Goal: Task Accomplishment & Management: Use online tool/utility

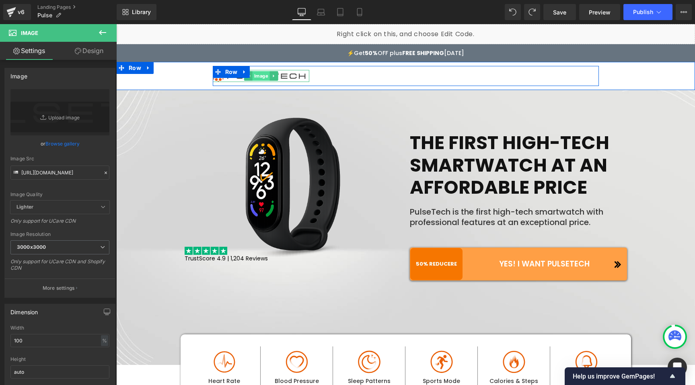
click at [254, 76] on span "Image" at bounding box center [260, 76] width 17 height 10
click at [254, 77] on span "Image" at bounding box center [260, 77] width 17 height 10
click at [261, 76] on span "Image" at bounding box center [260, 76] width 17 height 10
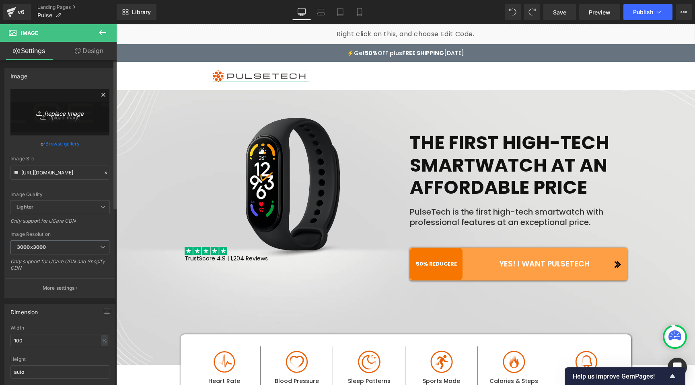
click at [70, 114] on icon "Replace Image" at bounding box center [60, 112] width 64 height 10
type input "C:\fakepath\Remplacer_seniors_par_jeunes.jpg"
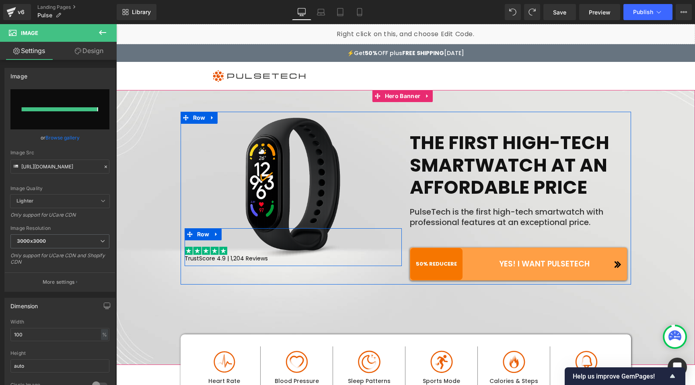
type input "[URL][DOMAIN_NAME]"
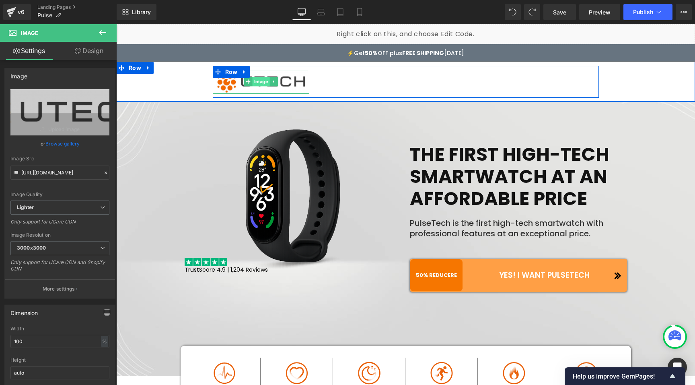
click at [256, 82] on span "Image" at bounding box center [260, 82] width 17 height 10
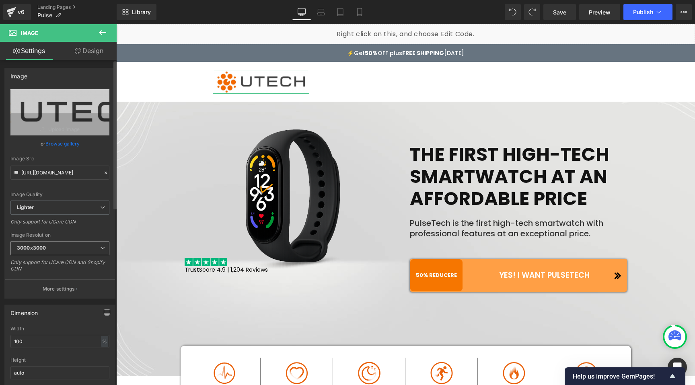
click at [35, 246] on b "3000x3000" at bounding box center [31, 248] width 29 height 6
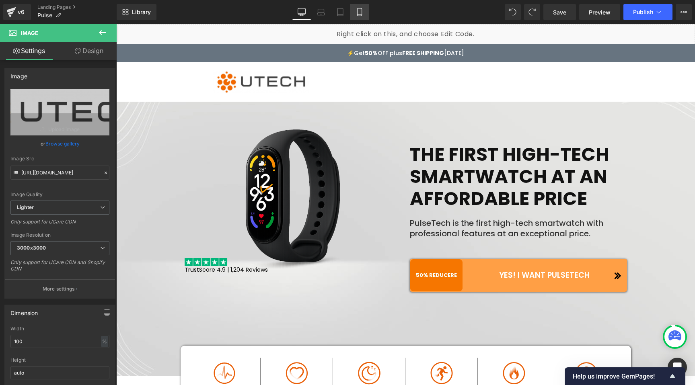
click at [365, 10] on link "Mobile" at bounding box center [359, 12] width 19 height 16
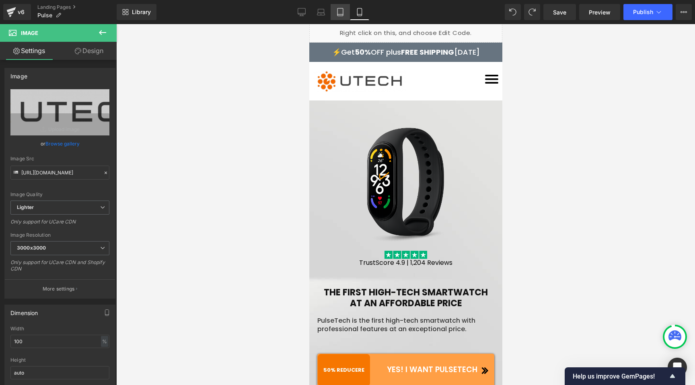
click at [340, 12] on icon at bounding box center [340, 12] width 8 height 8
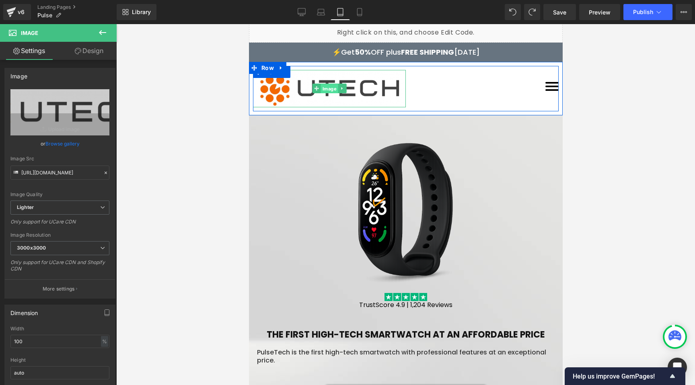
click at [328, 90] on span "Image" at bounding box center [328, 89] width 17 height 10
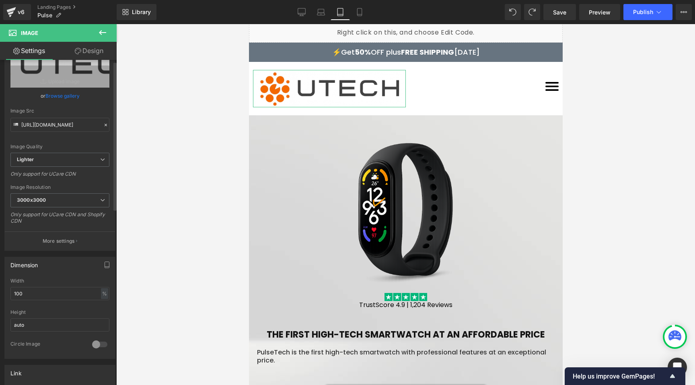
scroll to position [56, 0]
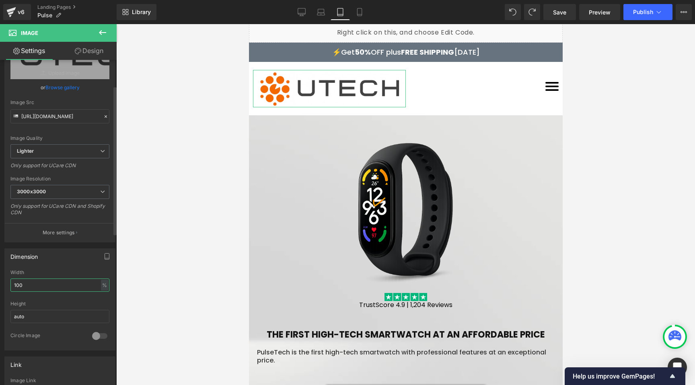
click at [22, 285] on input "100" at bounding box center [59, 285] width 99 height 13
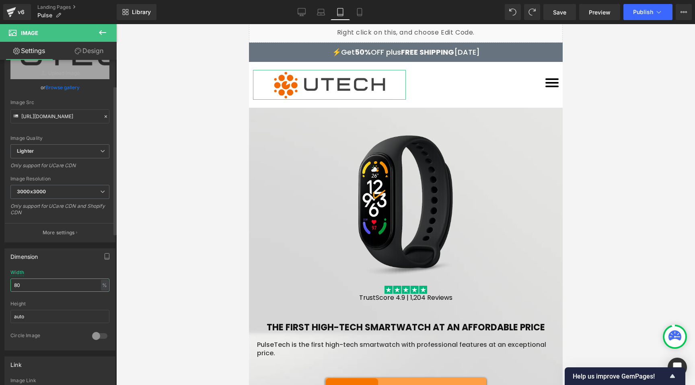
click at [21, 284] on input "80" at bounding box center [59, 285] width 99 height 13
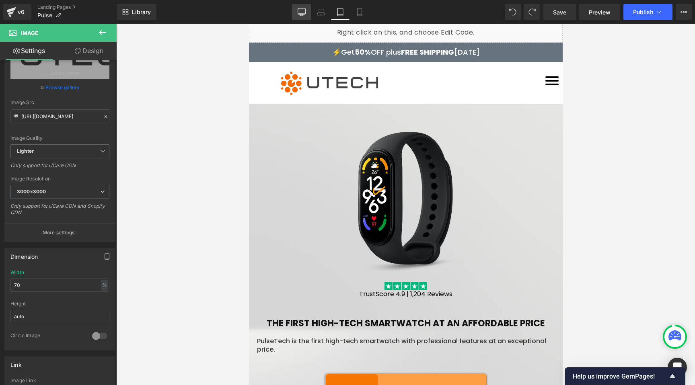
click at [303, 18] on link "Desktop" at bounding box center [301, 12] width 19 height 16
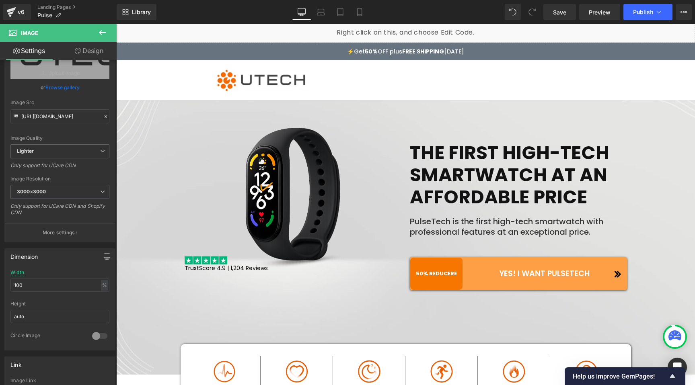
scroll to position [0, 0]
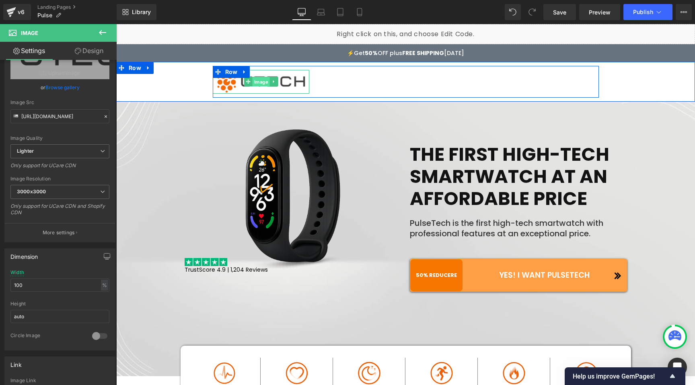
click at [262, 80] on span "Image" at bounding box center [260, 82] width 17 height 10
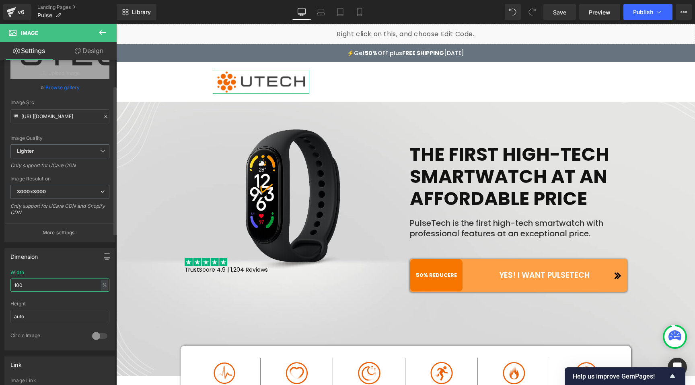
click at [30, 282] on input "100" at bounding box center [59, 285] width 99 height 13
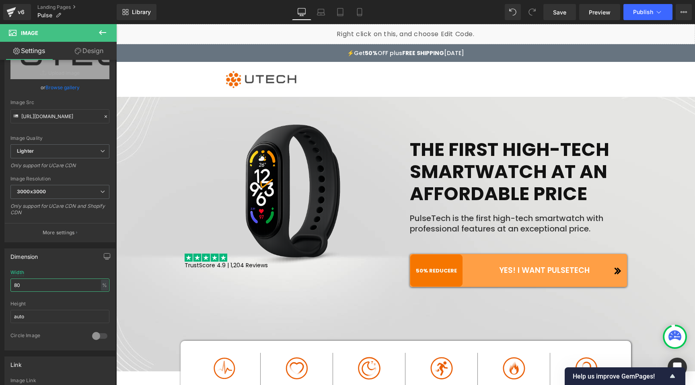
type input "80"
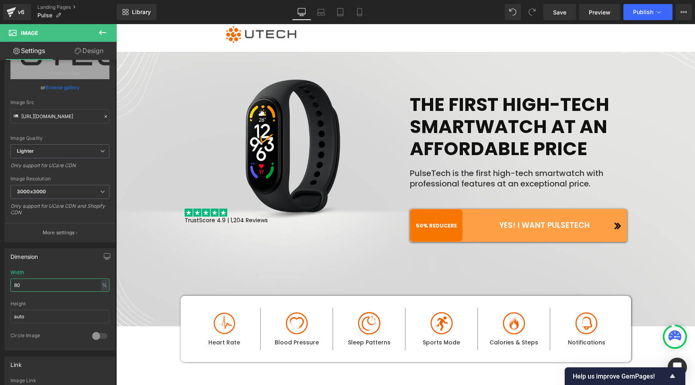
scroll to position [129, 0]
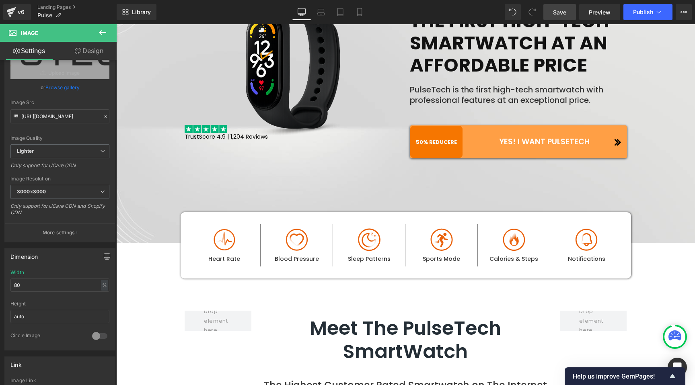
click at [553, 14] on span "Save" at bounding box center [559, 12] width 13 height 8
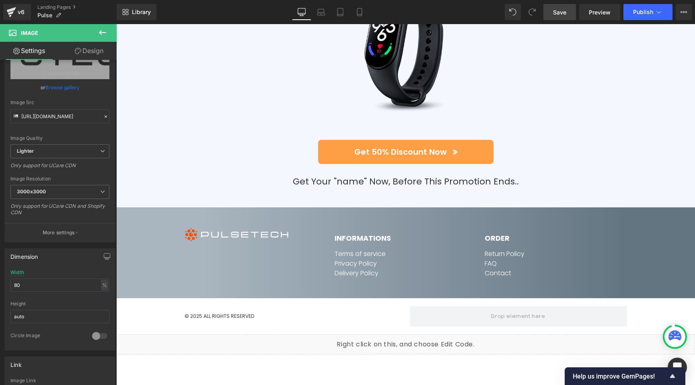
scroll to position [3900, 0]
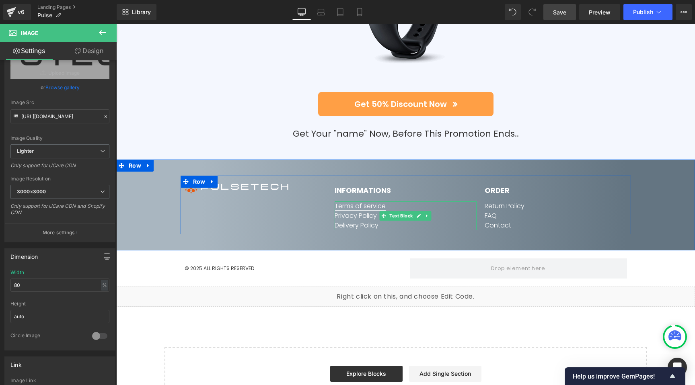
click at [361, 201] on link "Terms of service" at bounding box center [359, 205] width 51 height 9
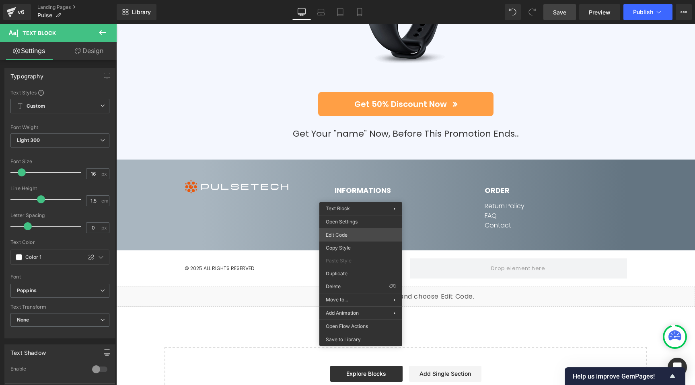
click at [336, 0] on div "Image You are previewing how the will restyle your page. You can not edit Eleme…" at bounding box center [347, 0] width 695 height 0
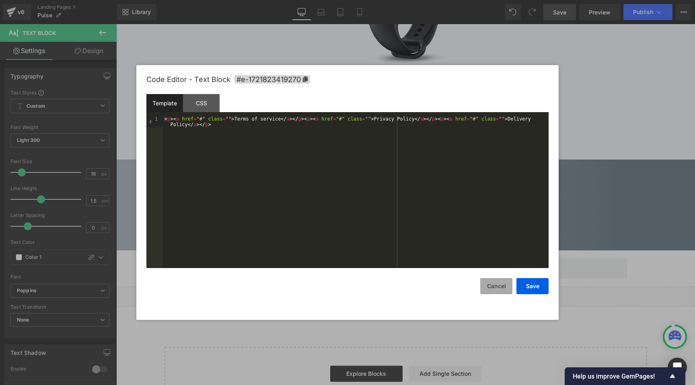
click at [488, 287] on button "Cancel" at bounding box center [496, 286] width 32 height 16
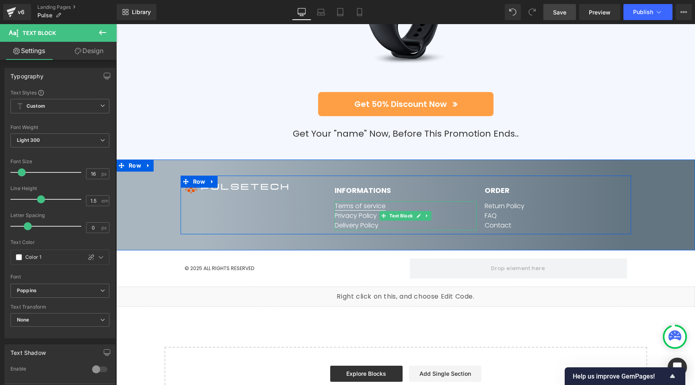
click at [361, 201] on link "Terms of service" at bounding box center [359, 205] width 51 height 9
click at [414, 211] on link at bounding box center [418, 216] width 8 height 10
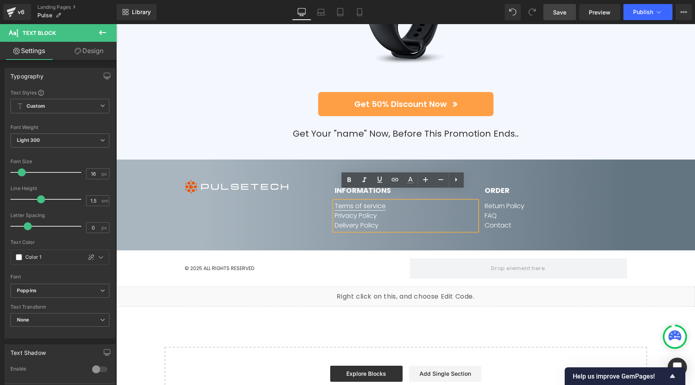
click at [356, 201] on link "Terms of service" at bounding box center [359, 205] width 51 height 9
click at [388, 209] on span "Edit" at bounding box center [387, 211] width 9 height 7
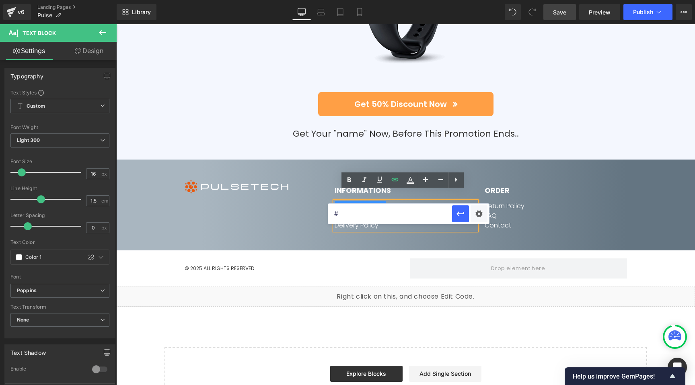
click at [266, 210] on div "Image" at bounding box center [255, 205] width 150 height 50
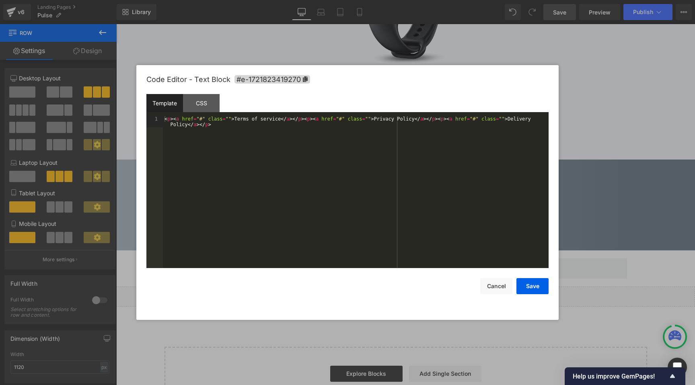
click at [351, 0] on div "Image You are previewing how the will restyle your page. You can not edit Eleme…" at bounding box center [347, 0] width 695 height 0
click at [490, 283] on button "Cancel" at bounding box center [496, 286] width 32 height 16
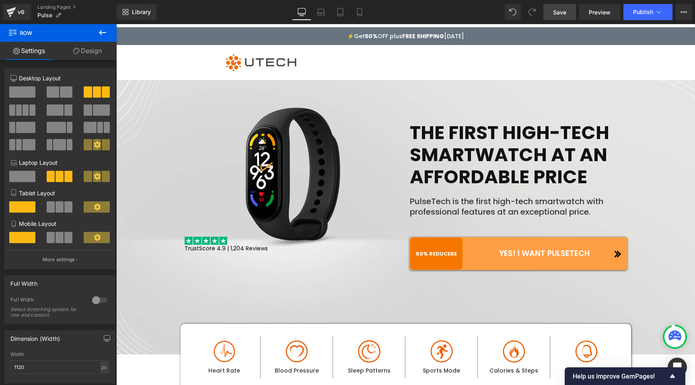
scroll to position [0, 0]
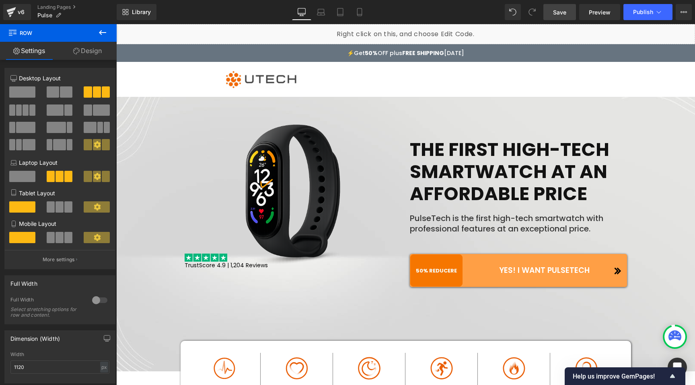
drag, startPoint x: 692, startPoint y: 315, endPoint x: 807, endPoint y: 25, distance: 312.3
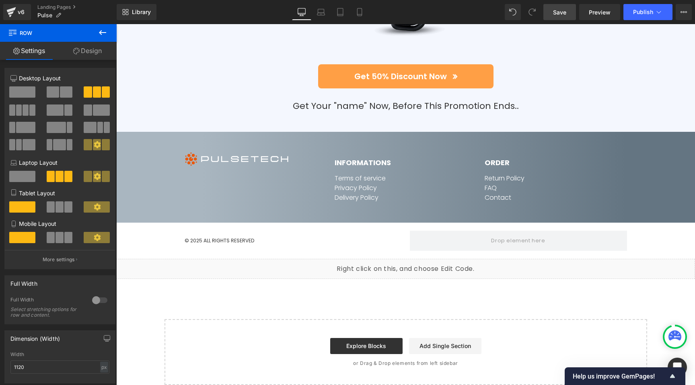
scroll to position [3930, 0]
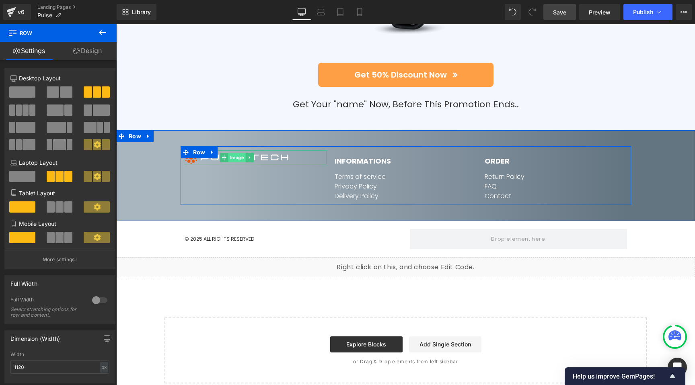
click at [231, 153] on span "Image" at bounding box center [236, 158] width 17 height 10
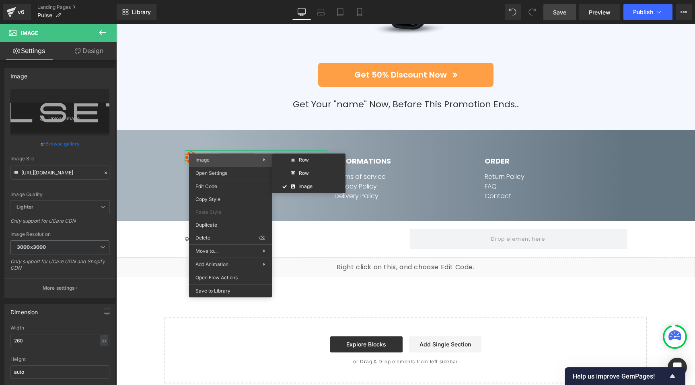
click at [223, 157] on span "Image" at bounding box center [229, 159] width 68 height 7
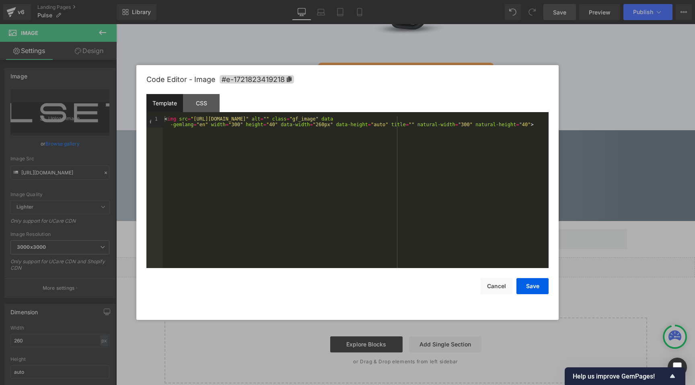
click at [205, 0] on div "Image You are previewing how the will restyle your page. You can not edit Eleme…" at bounding box center [347, 0] width 695 height 0
click at [500, 290] on button "Cancel" at bounding box center [496, 286] width 32 height 16
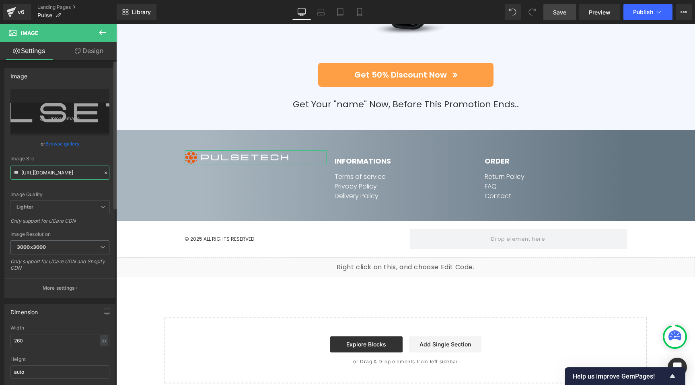
click at [72, 172] on input "[URL][DOMAIN_NAME]" at bounding box center [59, 173] width 99 height 14
click at [237, 153] on span "Image" at bounding box center [236, 158] width 17 height 10
click at [60, 118] on link "Replace Image" at bounding box center [59, 112] width 99 height 46
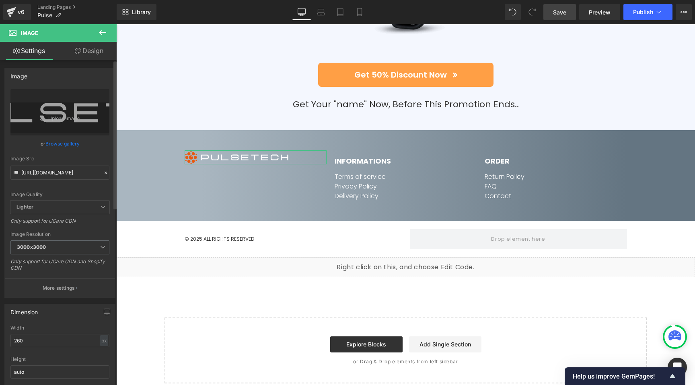
click at [64, 146] on link "Browse gallery" at bounding box center [62, 144] width 34 height 14
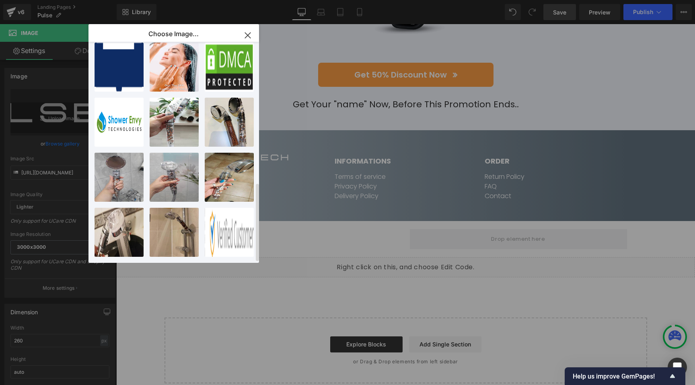
scroll to position [0, 0]
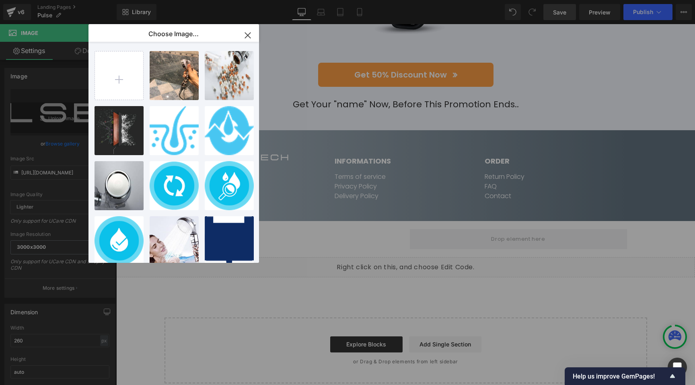
click at [248, 36] on icon "button" at bounding box center [247, 35] width 13 height 13
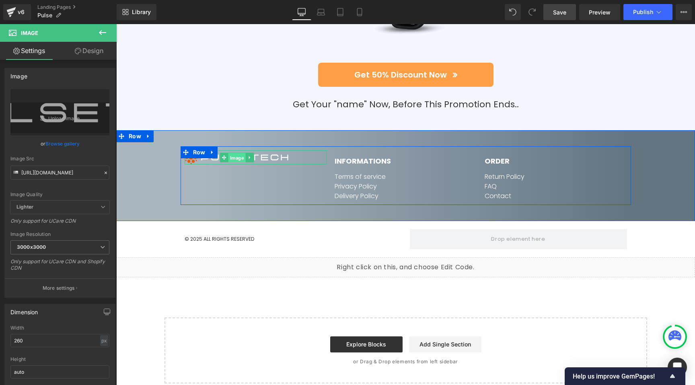
click at [235, 153] on span "Image" at bounding box center [236, 158] width 17 height 10
click at [231, 153] on span "Image" at bounding box center [236, 158] width 17 height 10
click at [64, 173] on input "[URL][DOMAIN_NAME]" at bounding box center [59, 173] width 99 height 14
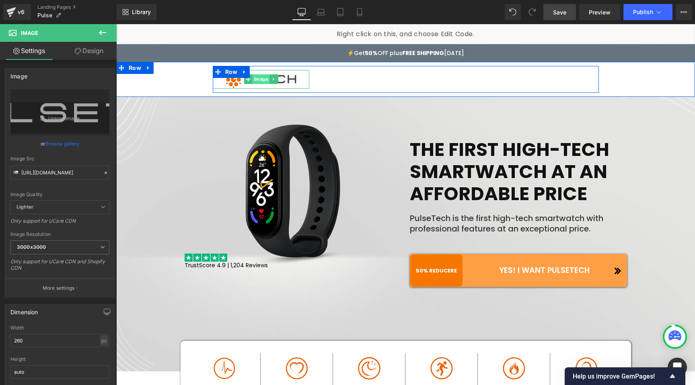
click at [261, 78] on span "Image" at bounding box center [260, 79] width 17 height 10
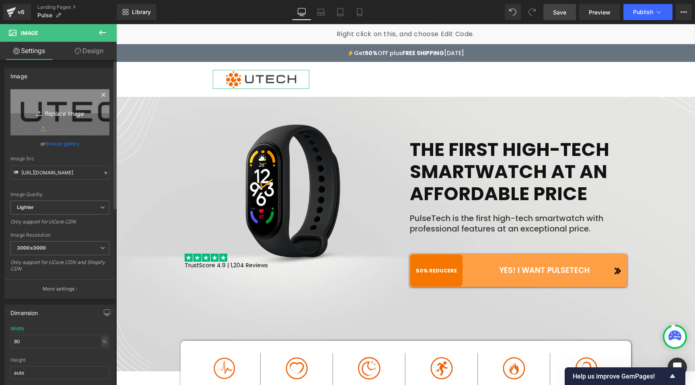
click at [63, 113] on icon "Replace Image" at bounding box center [60, 112] width 64 height 10
type input "C:\fakepath\Remplacer_seniors_par_jeunes copie.jpg"
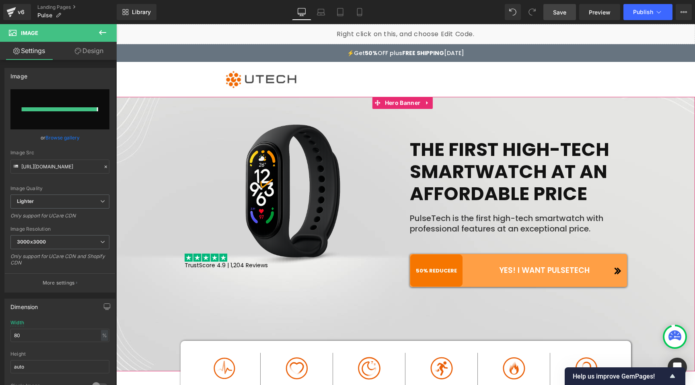
type input "[URL][DOMAIN_NAME]"
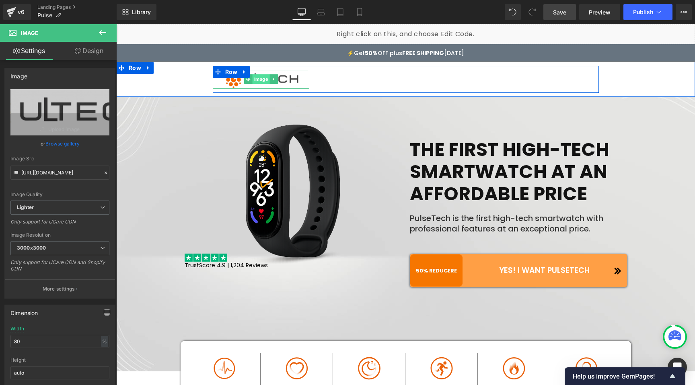
click at [260, 76] on span "Image" at bounding box center [260, 79] width 17 height 10
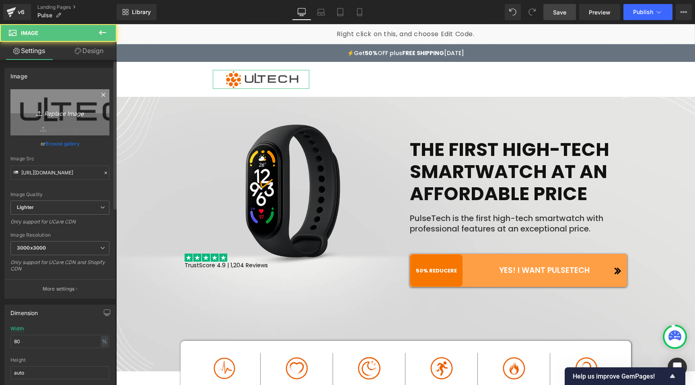
click at [69, 110] on icon "Replace Image" at bounding box center [60, 112] width 64 height 10
type input "C:\fakepath\Remplacer_seniors_par_jeunes copie.jpg"
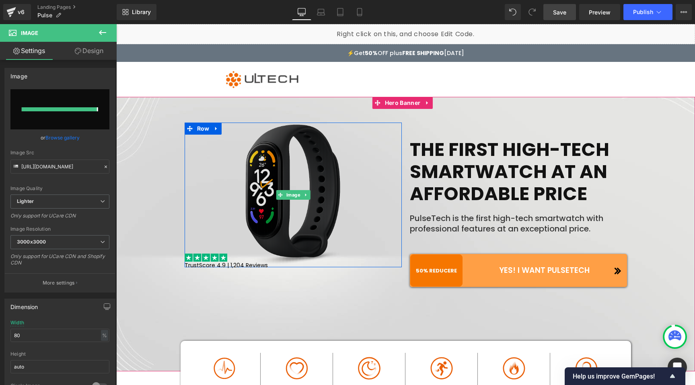
type input "[URL][DOMAIN_NAME]"
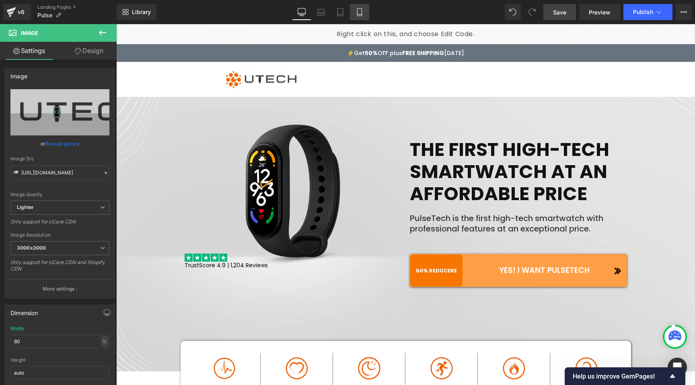
click at [362, 16] on link "Mobile" at bounding box center [359, 12] width 19 height 16
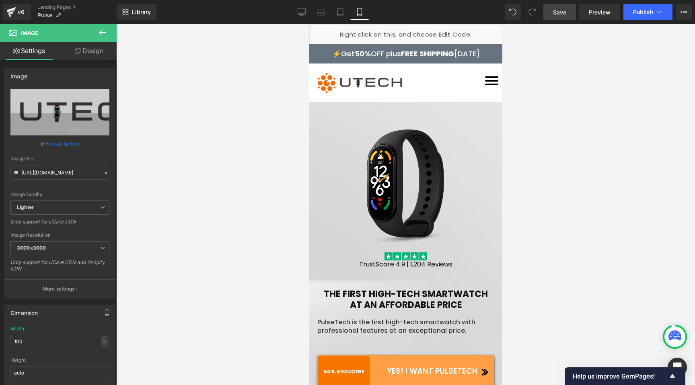
scroll to position [2, 0]
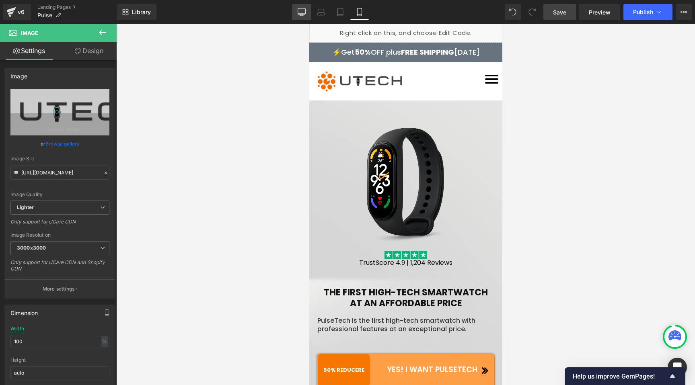
click at [299, 12] on icon at bounding box center [301, 12] width 8 height 8
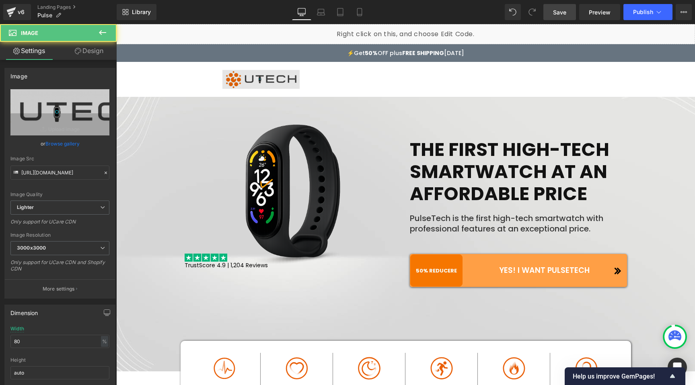
click at [256, 78] on div "Image" at bounding box center [261, 79] width 96 height 19
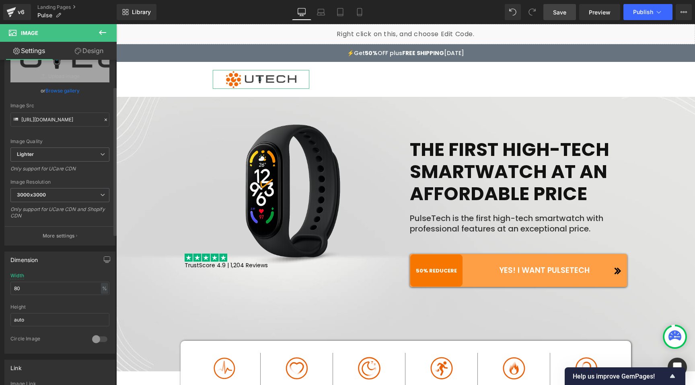
scroll to position [60, 0]
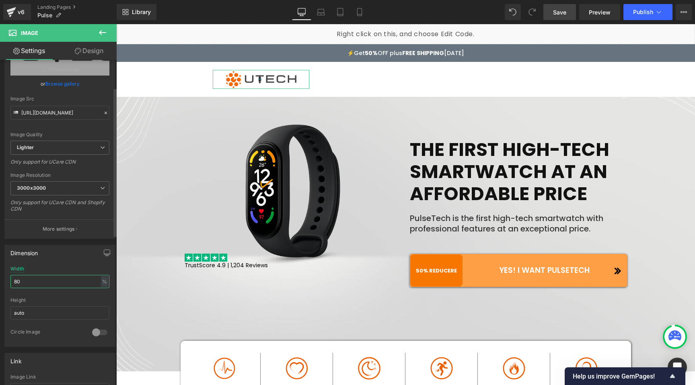
click at [32, 283] on input "80" at bounding box center [59, 281] width 99 height 13
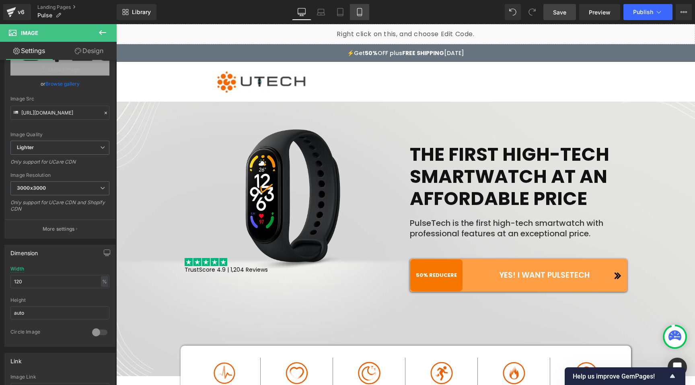
click at [360, 16] on link "Mobile" at bounding box center [359, 12] width 19 height 16
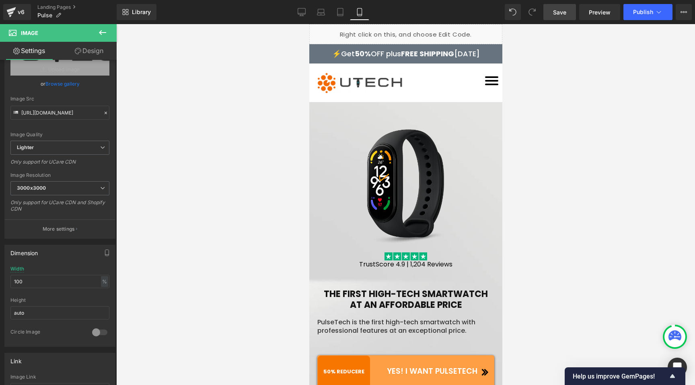
scroll to position [2, 0]
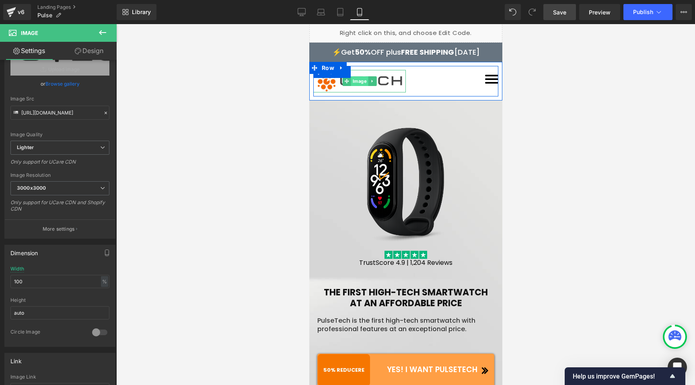
click at [357, 82] on span "Image" at bounding box center [358, 81] width 17 height 10
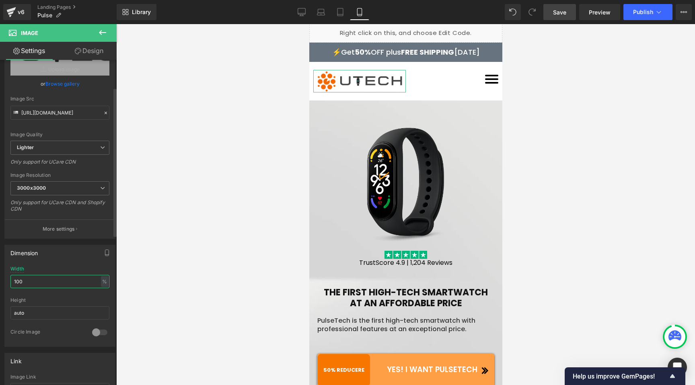
click at [30, 287] on input "100" at bounding box center [59, 281] width 99 height 13
click at [224, 157] on div at bounding box center [405, 204] width 578 height 361
click at [303, 9] on icon at bounding box center [301, 12] width 8 height 8
type input "120"
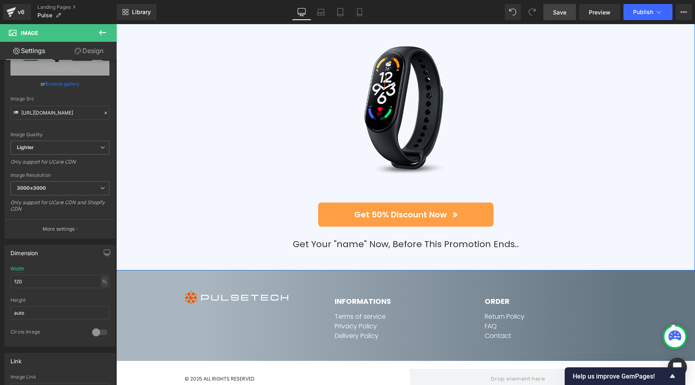
scroll to position [3892, 0]
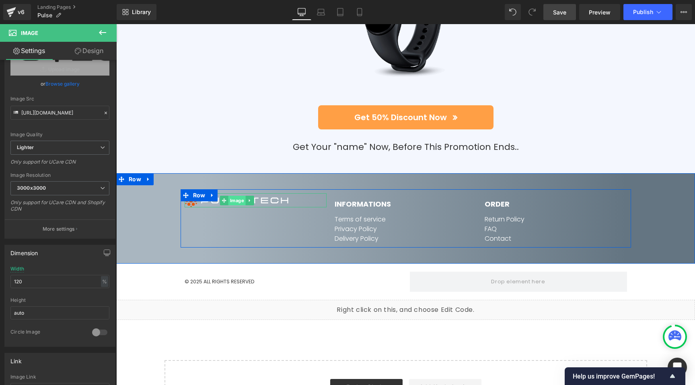
click at [232, 196] on span "Image" at bounding box center [236, 201] width 17 height 10
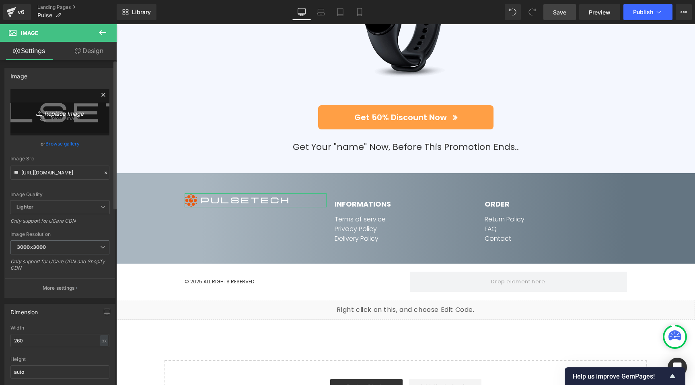
click at [57, 114] on icon "Replace Image" at bounding box center [60, 112] width 64 height 10
type input "C:\fakepath\Logo moderne [PERSON_NAME] avec montre.png"
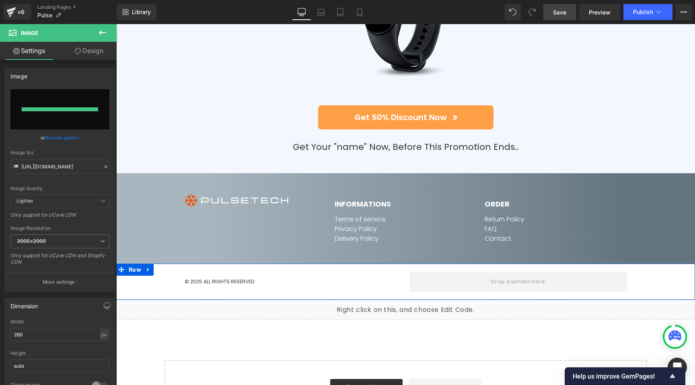
type input "[URL][DOMAIN_NAME]"
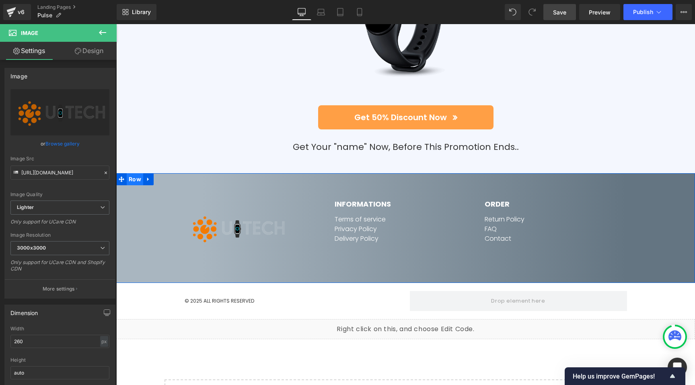
click at [133, 173] on span "Row" at bounding box center [135, 179] width 16 height 12
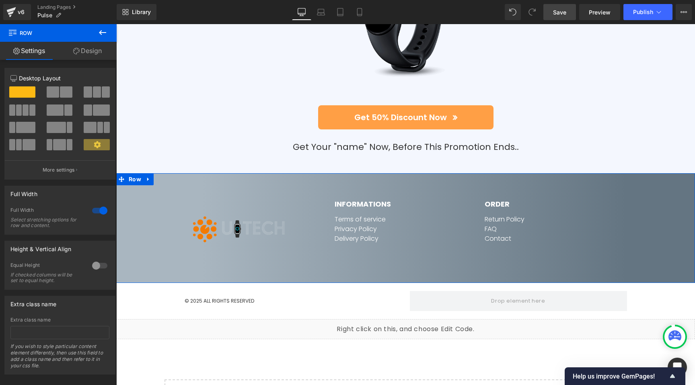
click at [93, 51] on link "Design" at bounding box center [87, 51] width 58 height 18
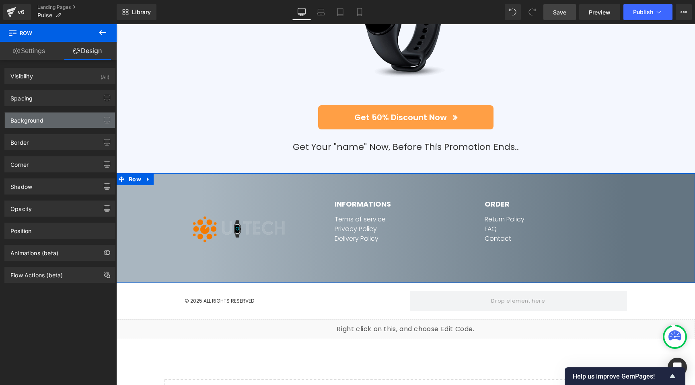
click at [45, 122] on div "Background" at bounding box center [60, 120] width 110 height 15
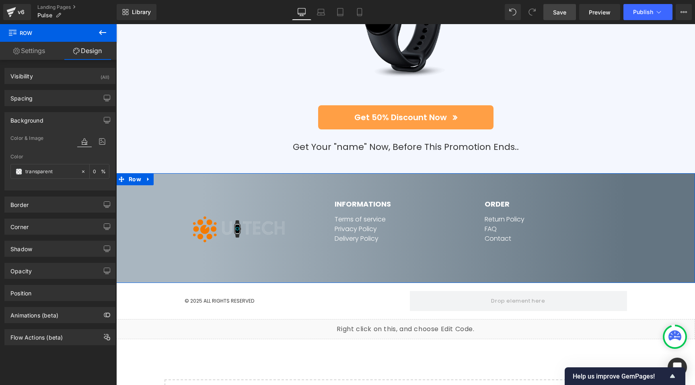
click at [162, 216] on div "Image INFORMATIONS Text Block Terms of service Privacy Policy Delivery Policy T…" at bounding box center [405, 228] width 546 height 78
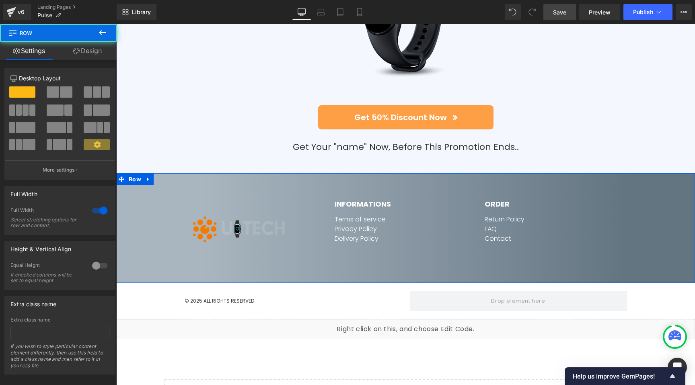
click at [164, 218] on div "Image INFORMATIONS Text Block Terms of service Privacy Policy Delivery Policy T…" at bounding box center [405, 228] width 546 height 78
click at [135, 174] on span "Row" at bounding box center [135, 180] width 16 height 12
click at [135, 173] on span "Row" at bounding box center [135, 179] width 16 height 12
click at [91, 53] on link "Design" at bounding box center [87, 51] width 58 height 18
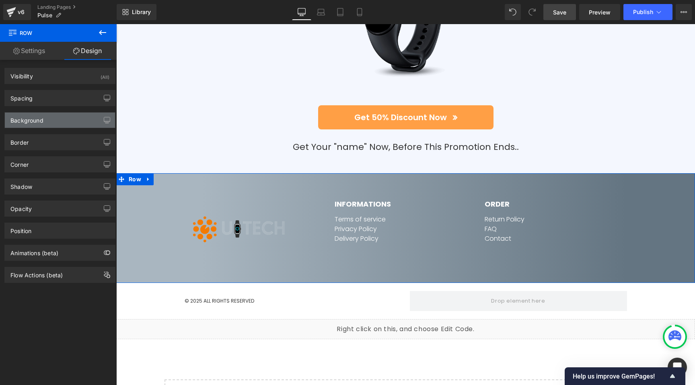
click at [29, 124] on div "Background" at bounding box center [60, 120] width 110 height 15
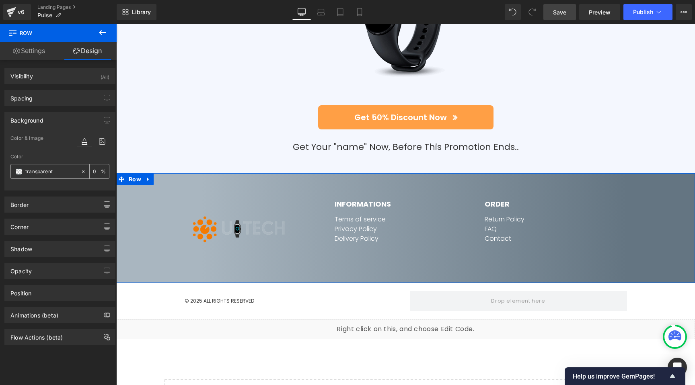
click at [80, 171] on icon at bounding box center [83, 172] width 6 height 6
click at [20, 171] on span at bounding box center [19, 171] width 6 height 6
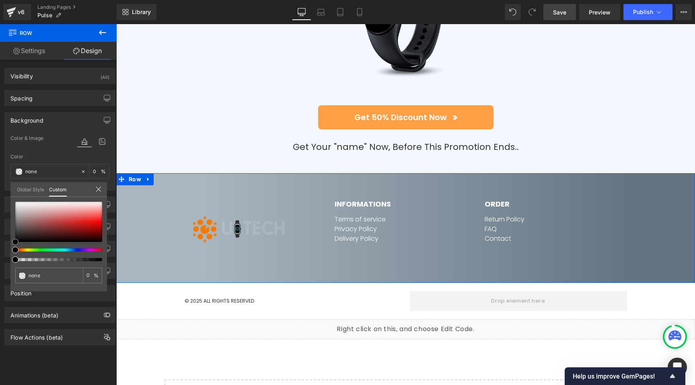
type input "#ba8c8c"
type input "100"
type input "#ba8c8c"
type input "100"
click at [37, 217] on div at bounding box center [58, 222] width 87 height 40
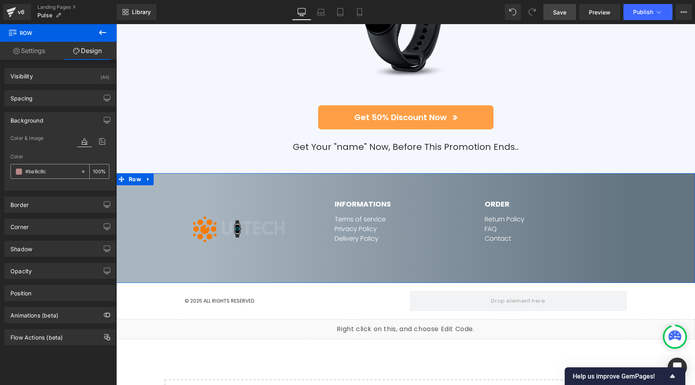
click at [82, 171] on icon at bounding box center [83, 171] width 2 height 2
type input "none"
type input "0"
click at [100, 139] on icon at bounding box center [102, 141] width 14 height 10
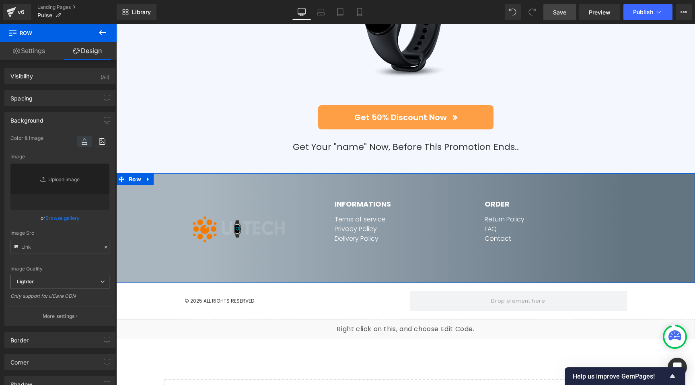
click at [81, 139] on icon at bounding box center [84, 141] width 14 height 10
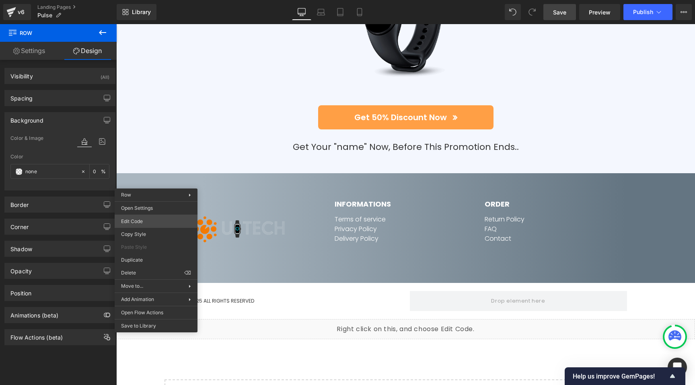
click at [139, 0] on div "Row You are previewing how the will restyle your page. You can not edit Element…" at bounding box center [347, 0] width 695 height 0
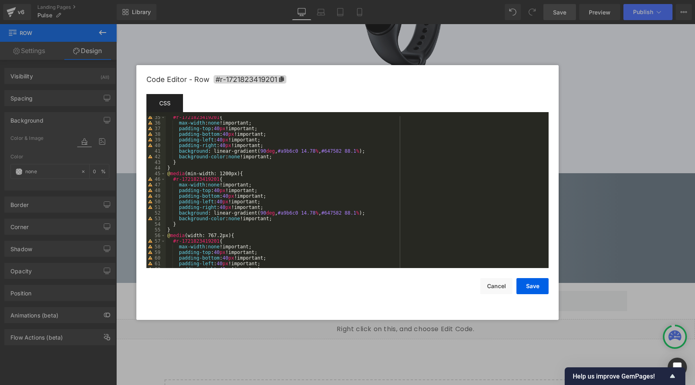
scroll to position [225, 0]
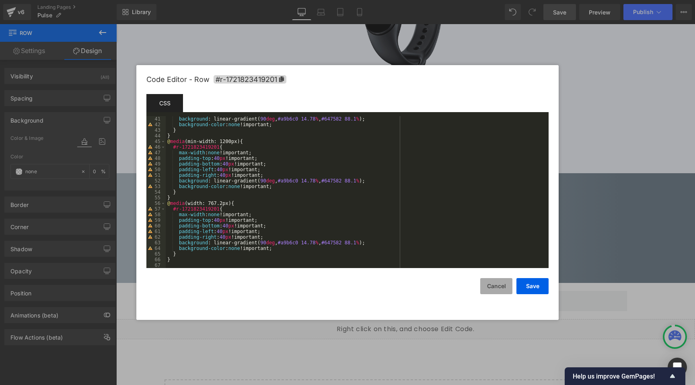
click at [501, 285] on button "Cancel" at bounding box center [496, 286] width 32 height 16
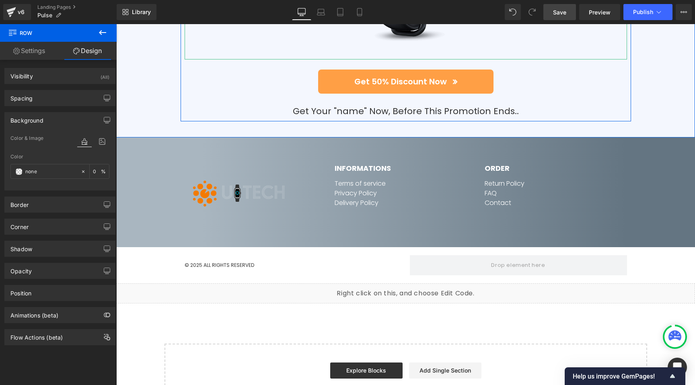
scroll to position [3928, 0]
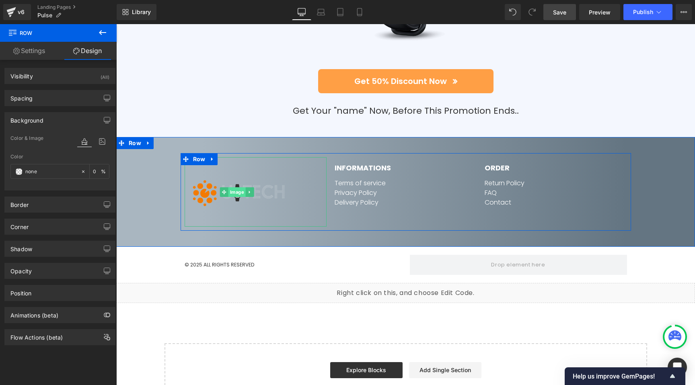
click at [235, 187] on span "Image" at bounding box center [236, 192] width 17 height 10
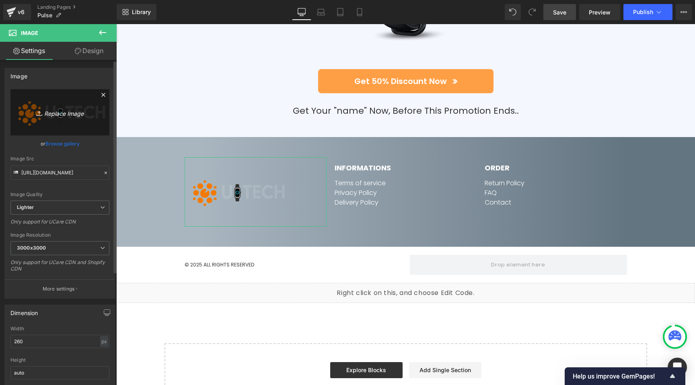
click at [72, 113] on icon "Replace Image" at bounding box center [60, 112] width 64 height 10
type input "C:\fakepath\logo [PERSON_NAME] footer.png"
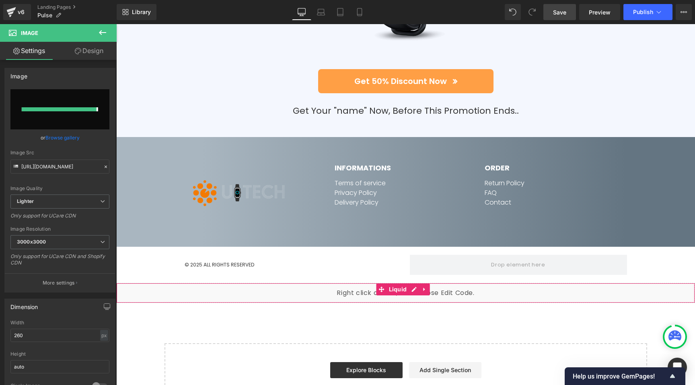
type input "[URL][DOMAIN_NAME]"
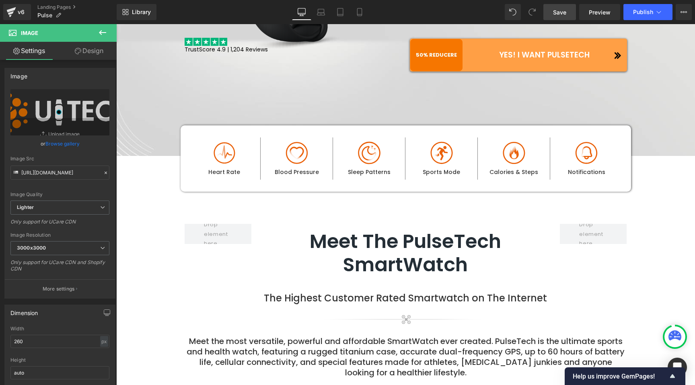
scroll to position [0, 0]
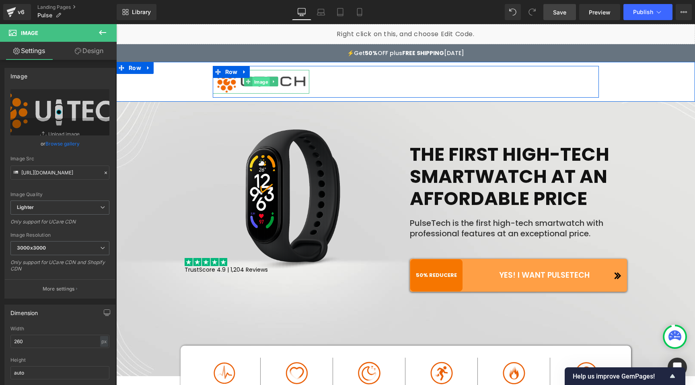
click at [255, 83] on span "Image" at bounding box center [260, 82] width 17 height 10
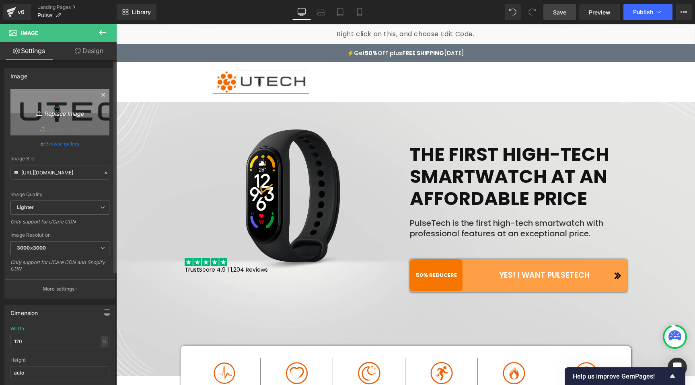
click at [63, 115] on icon "Replace Image" at bounding box center [60, 112] width 64 height 10
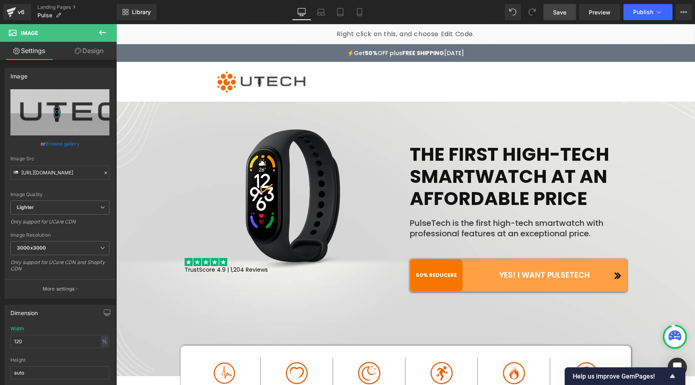
type input "C:\fakepath\Logo moderne [PERSON_NAME] avec montre.jpg"
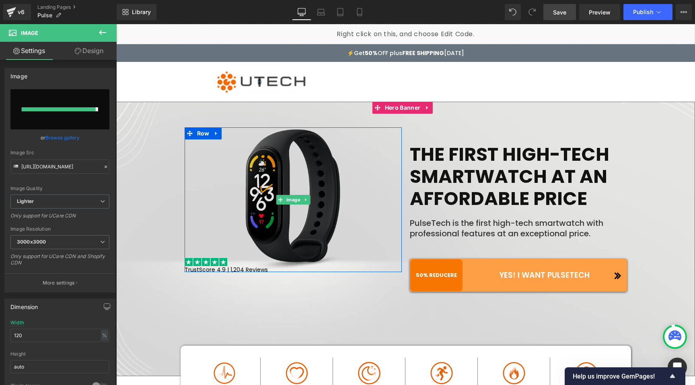
type input "[URL][DOMAIN_NAME]"
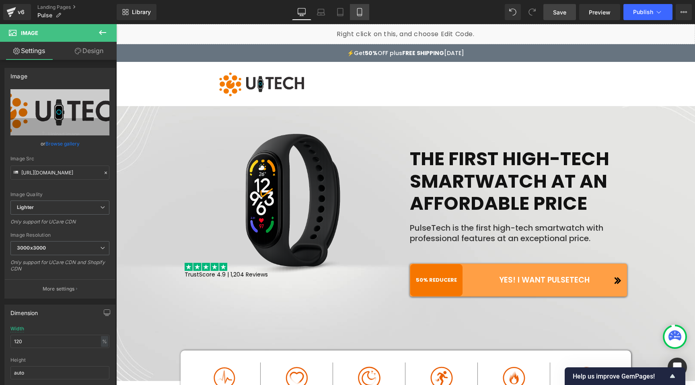
click at [363, 13] on icon at bounding box center [359, 12] width 8 height 8
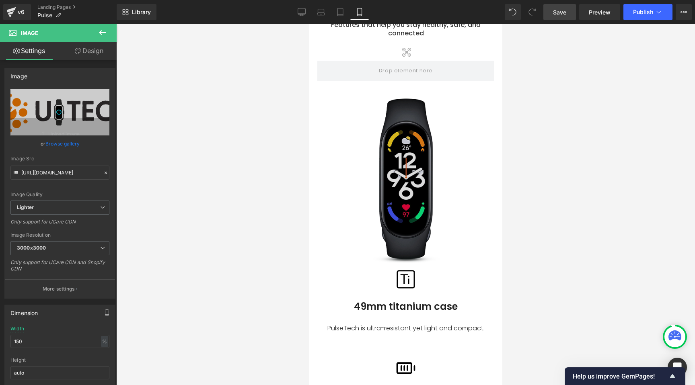
scroll to position [1123, 0]
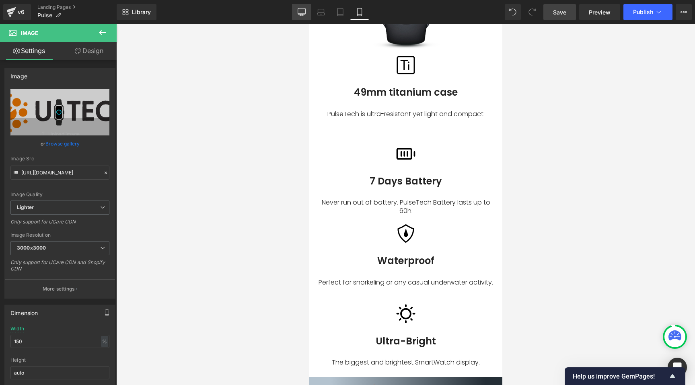
click at [304, 10] on icon at bounding box center [301, 12] width 8 height 8
type input "120"
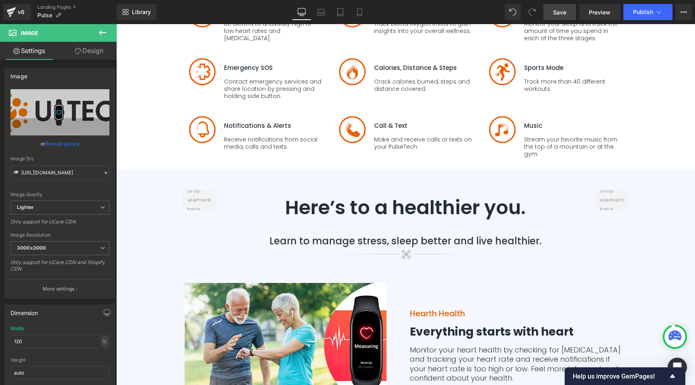
scroll to position [1741, 0]
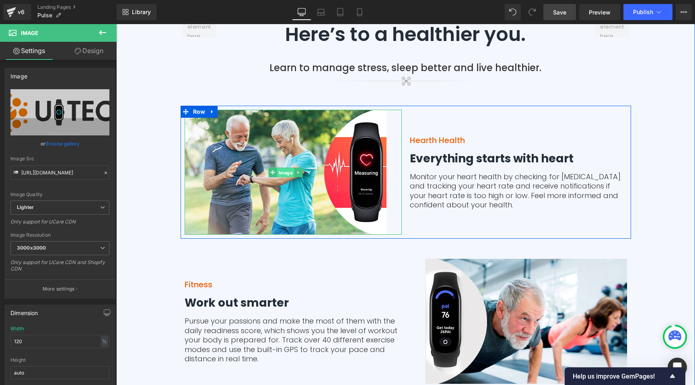
click at [285, 169] on span "Image" at bounding box center [285, 173] width 17 height 10
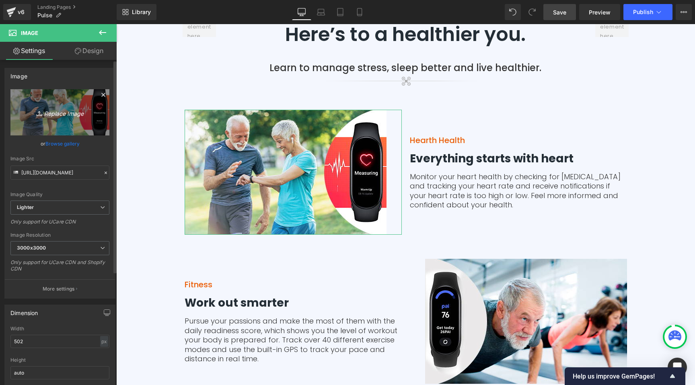
click at [66, 115] on icon "Replace Image" at bounding box center [60, 112] width 64 height 10
type input "C:\fakepath\ChatGPT Image [DATE], 20_21_27.png"
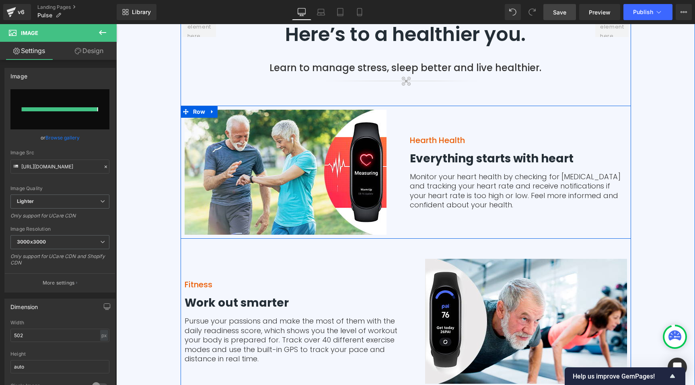
type input "[URL][DOMAIN_NAME][DATE]"
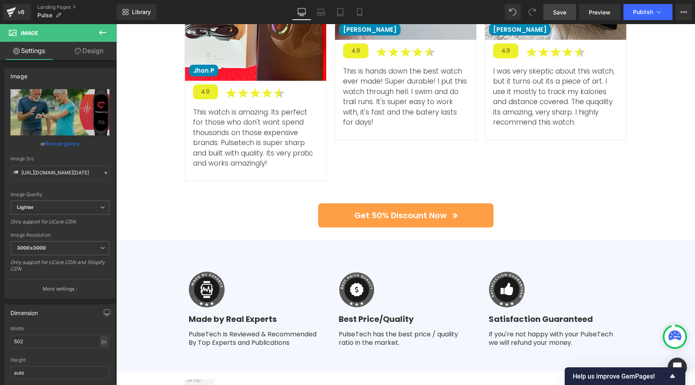
scroll to position [2697, 0]
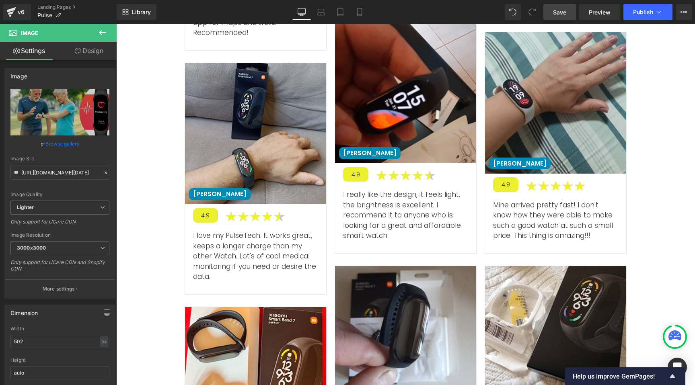
click at [553, 9] on span "Save" at bounding box center [559, 12] width 13 height 8
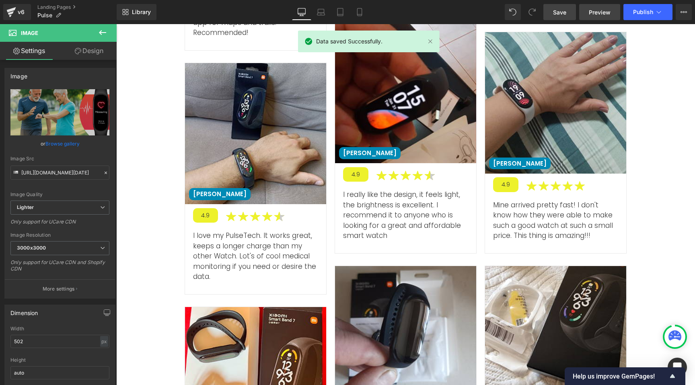
click at [603, 14] on span "Preview" at bounding box center [599, 12] width 22 height 8
